Goal: Transaction & Acquisition: Book appointment/travel/reservation

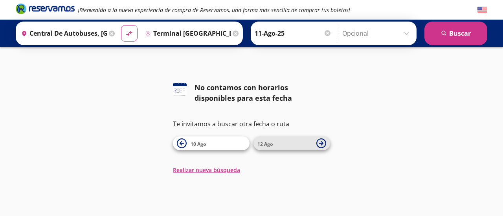
click at [320, 143] on icon at bounding box center [321, 144] width 10 height 10
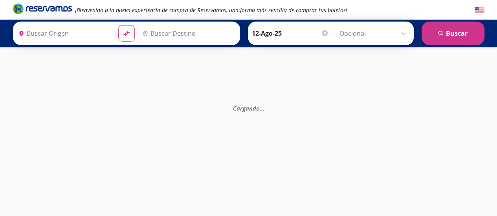
type input "Central de Autobuses, [GEOGRAPHIC_DATA]"
type input "Terminal [GEOGRAPHIC_DATA], [GEOGRAPHIC_DATA]"
type input "Central de Autobuses, [GEOGRAPHIC_DATA]"
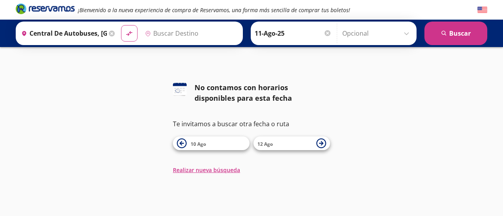
type input "Terminal [GEOGRAPHIC_DATA], [GEOGRAPHIC_DATA]"
